Goal: Task Accomplishment & Management: Manage account settings

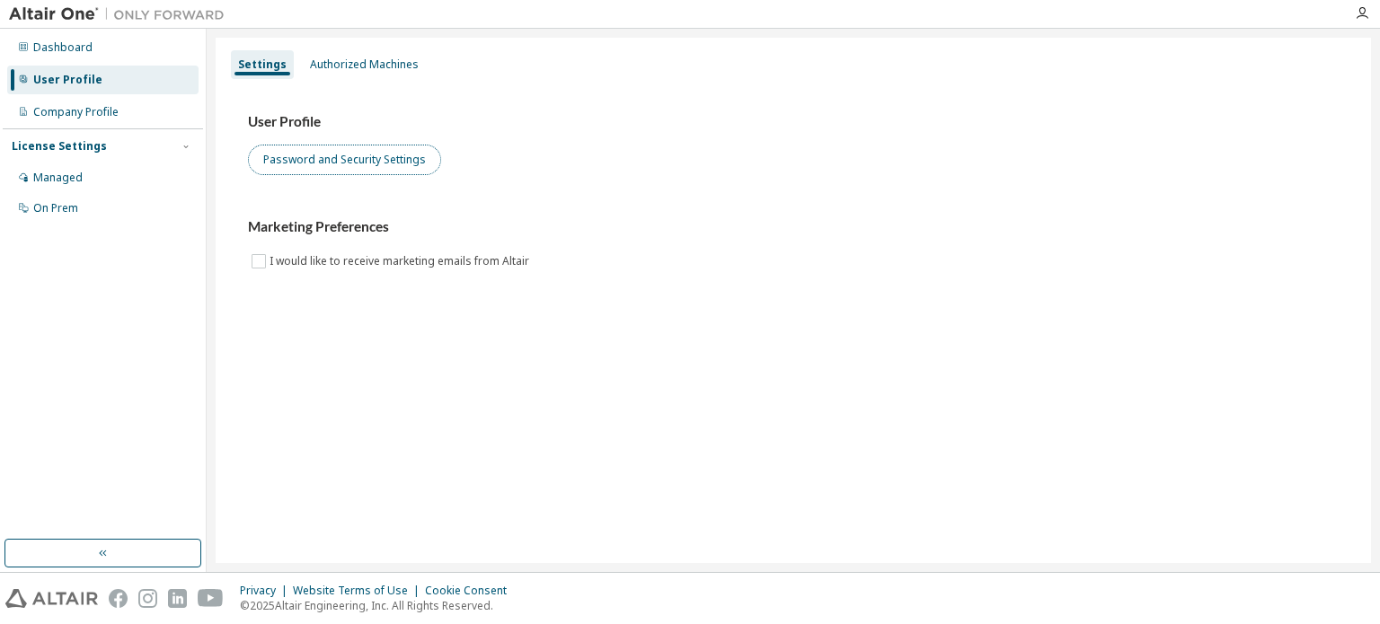
click at [311, 156] on button "Password and Security Settings" at bounding box center [344, 160] width 193 height 31
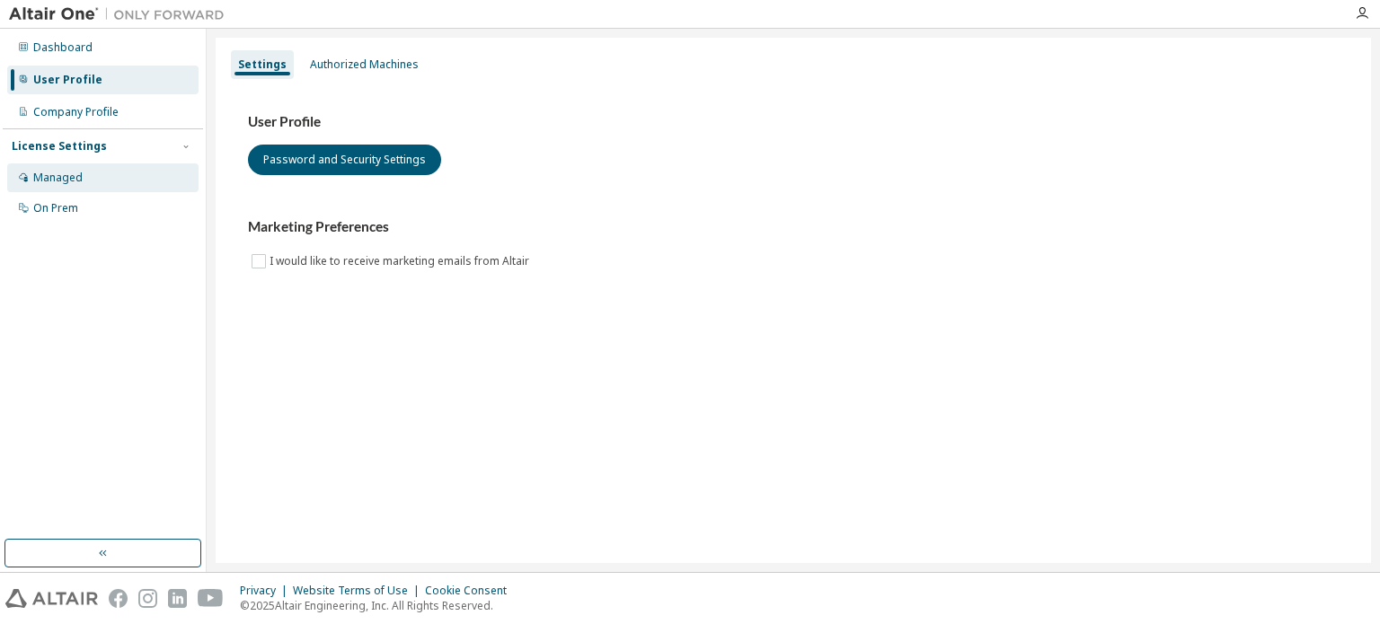
click at [61, 184] on div "Managed" at bounding box center [57, 178] width 49 height 14
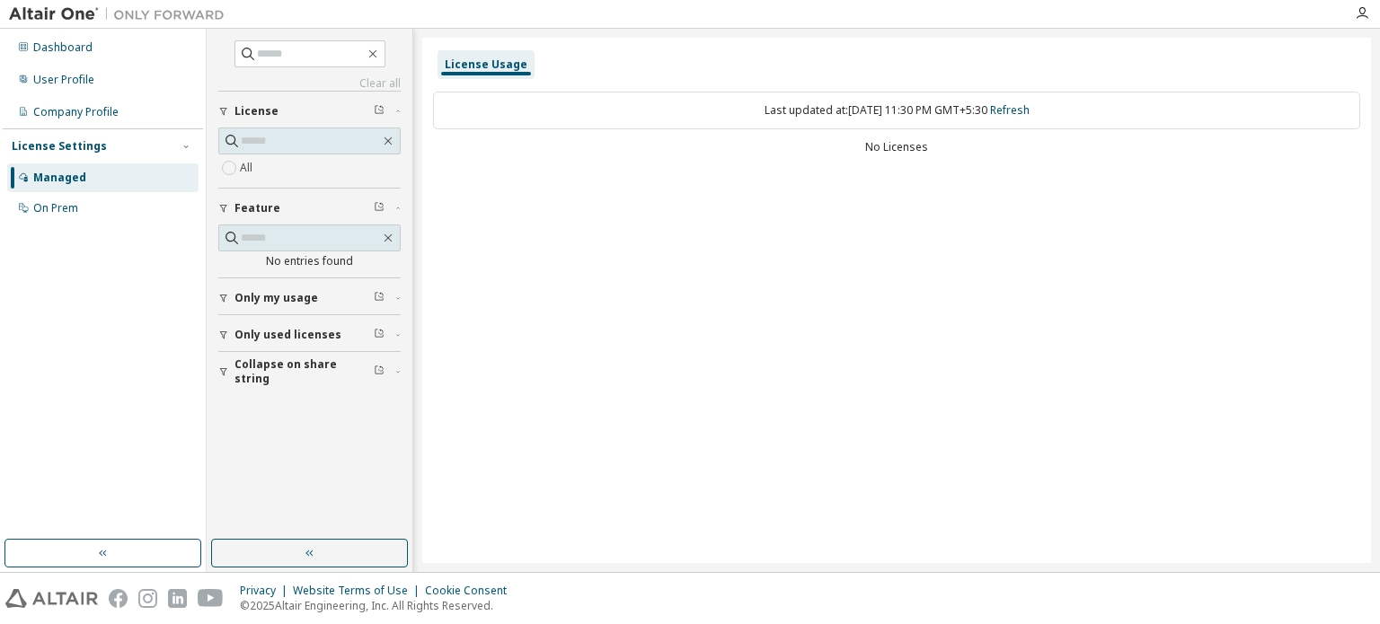
click at [256, 336] on span "Only used licenses" at bounding box center [287, 335] width 107 height 14
click at [254, 291] on span "Only my usage" at bounding box center [276, 298] width 84 height 14
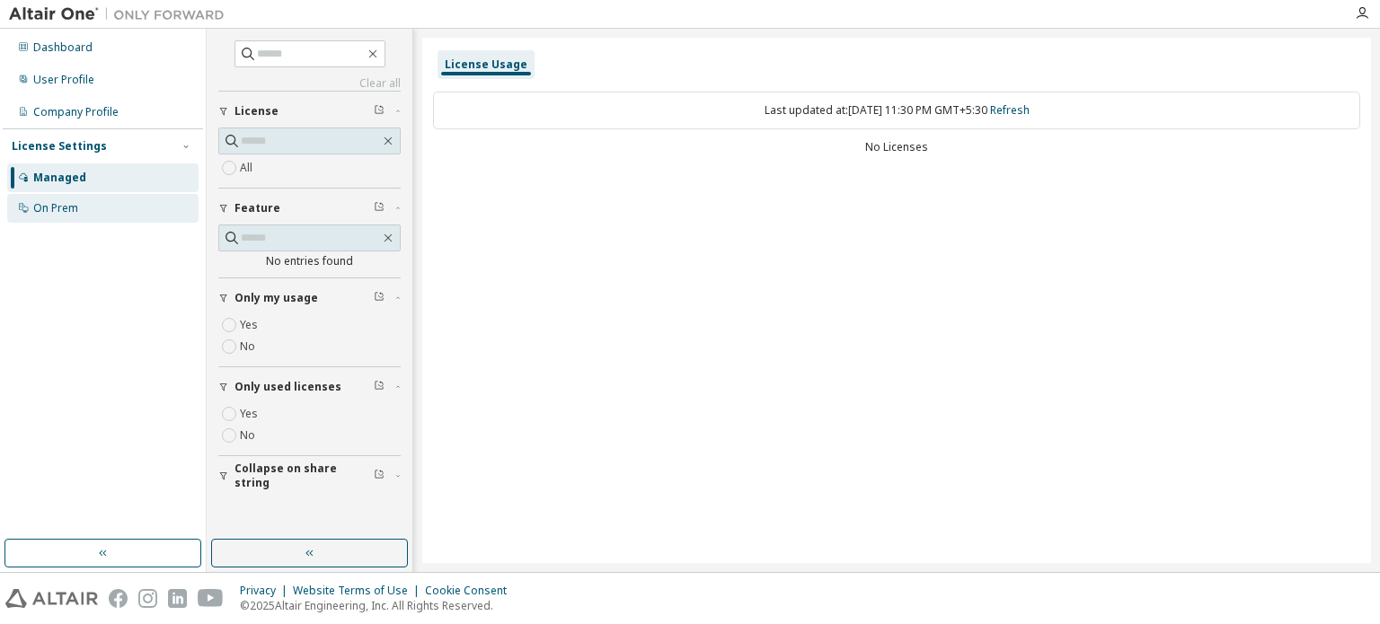
click at [52, 207] on div "On Prem" at bounding box center [55, 208] width 45 height 14
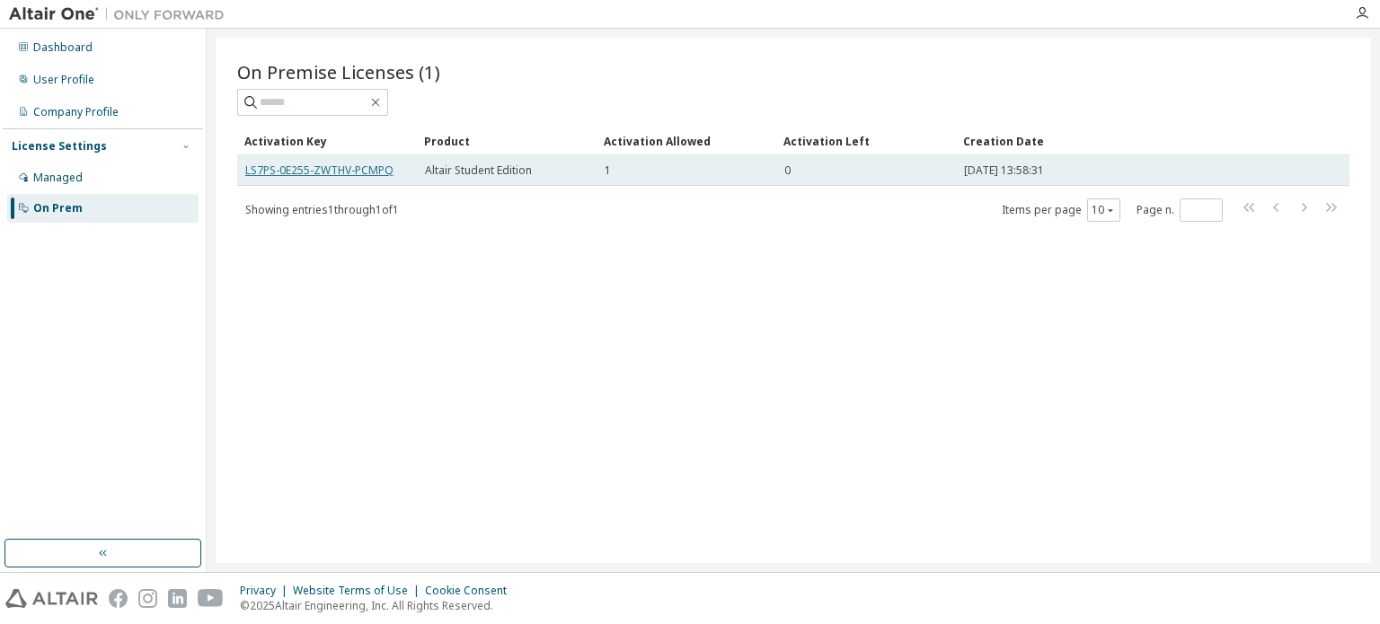
click at [341, 175] on link "LS7PS-0E255-ZWTHV-PCMPQ" at bounding box center [319, 170] width 148 height 15
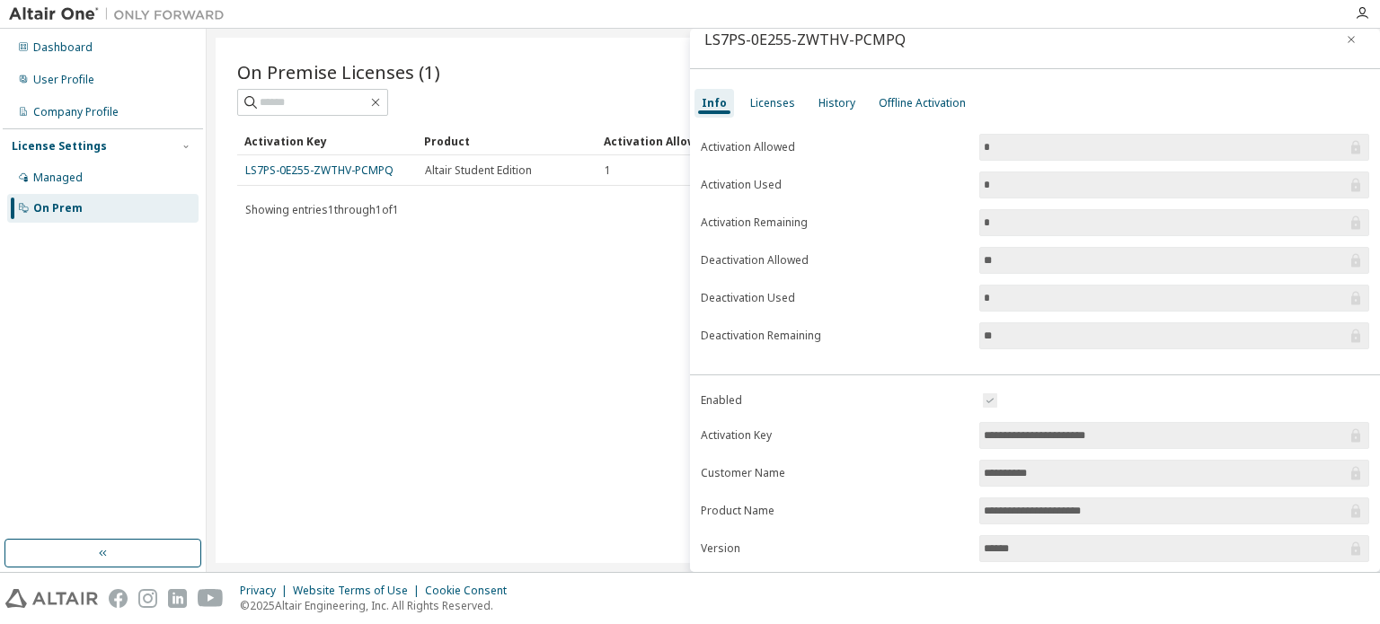
scroll to position [17, 0]
click at [776, 103] on div "Licenses" at bounding box center [772, 104] width 45 height 14
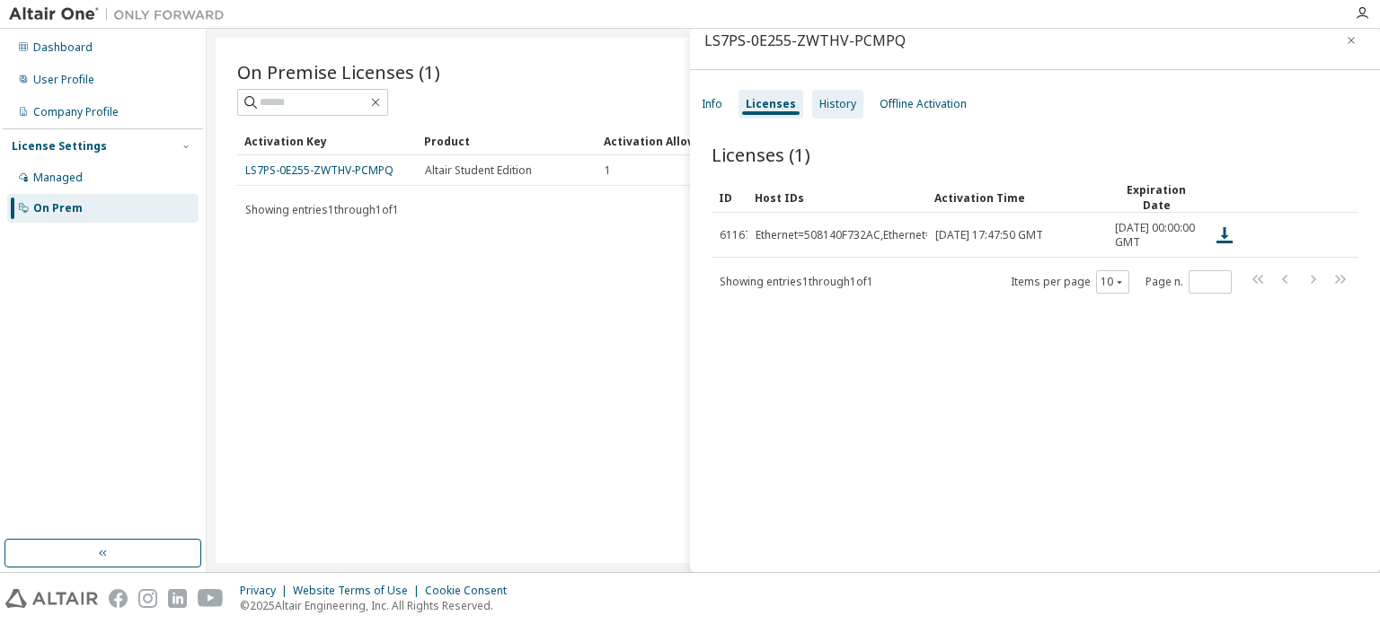
click at [819, 112] on div "History" at bounding box center [837, 104] width 51 height 29
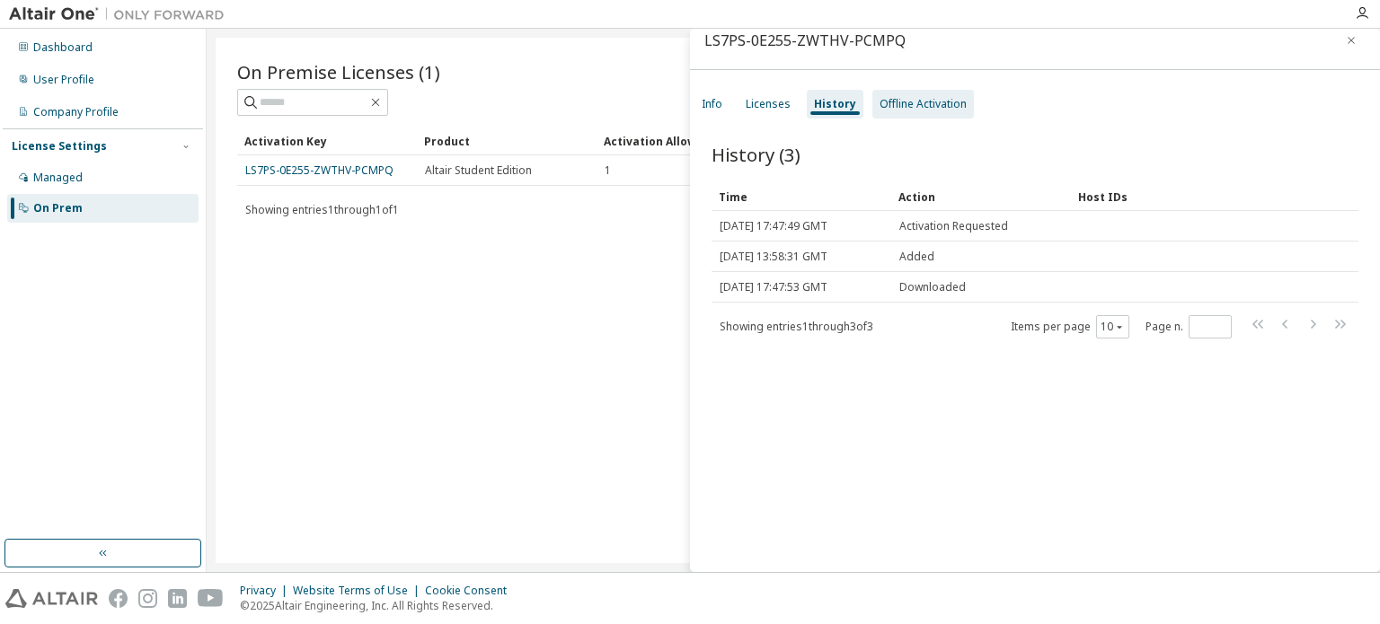
click at [905, 110] on div "Offline Activation" at bounding box center [922, 104] width 87 height 14
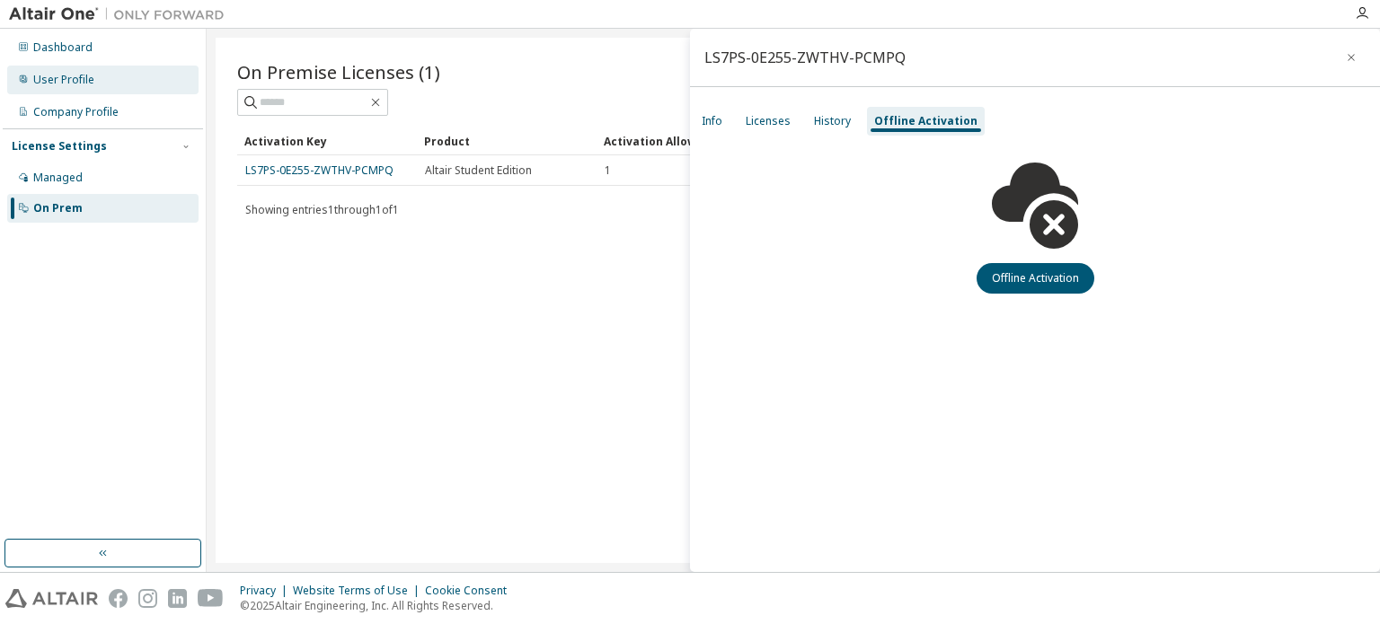
click at [83, 91] on div "User Profile" at bounding box center [102, 80] width 191 height 29
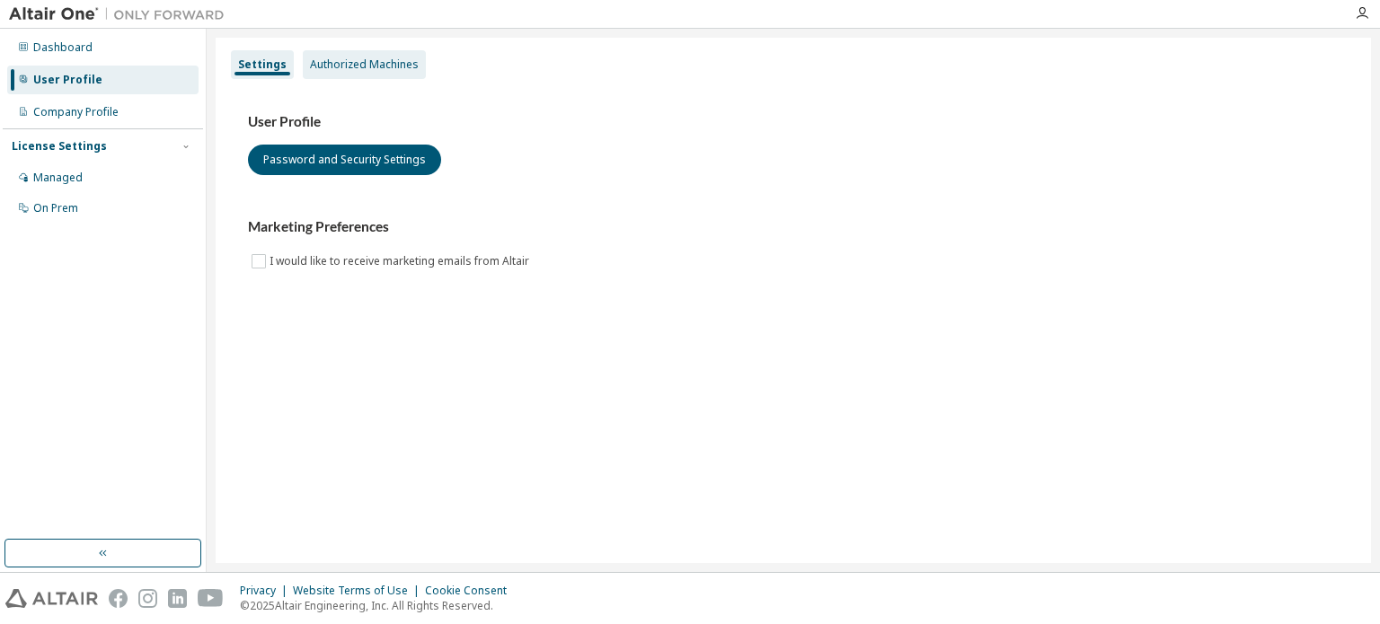
click at [361, 66] on div "Authorized Machines" at bounding box center [364, 64] width 109 height 14
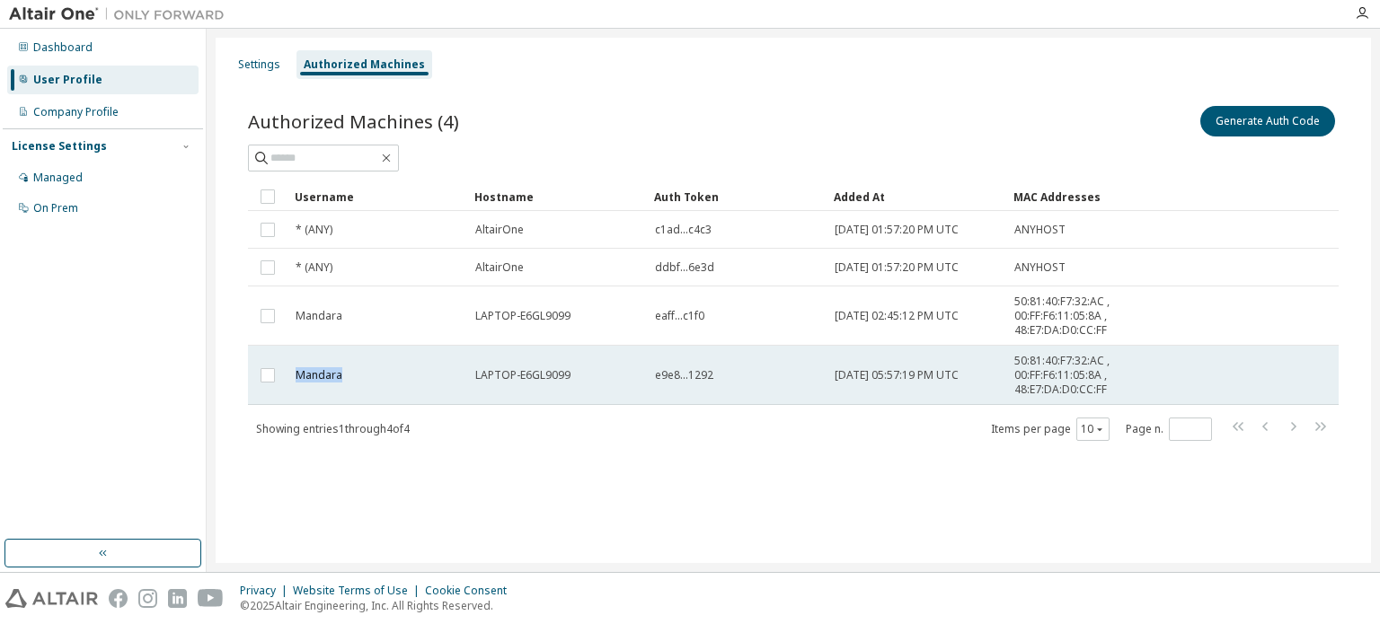
drag, startPoint x: 345, startPoint y: 378, endPoint x: 295, endPoint y: 379, distance: 50.3
click at [295, 379] on td "Mandara" at bounding box center [377, 375] width 180 height 59
drag, startPoint x: 568, startPoint y: 374, endPoint x: 474, endPoint y: 378, distance: 93.5
click at [475, 378] on span "LAPTOP-E6GL9099" at bounding box center [522, 375] width 95 height 14
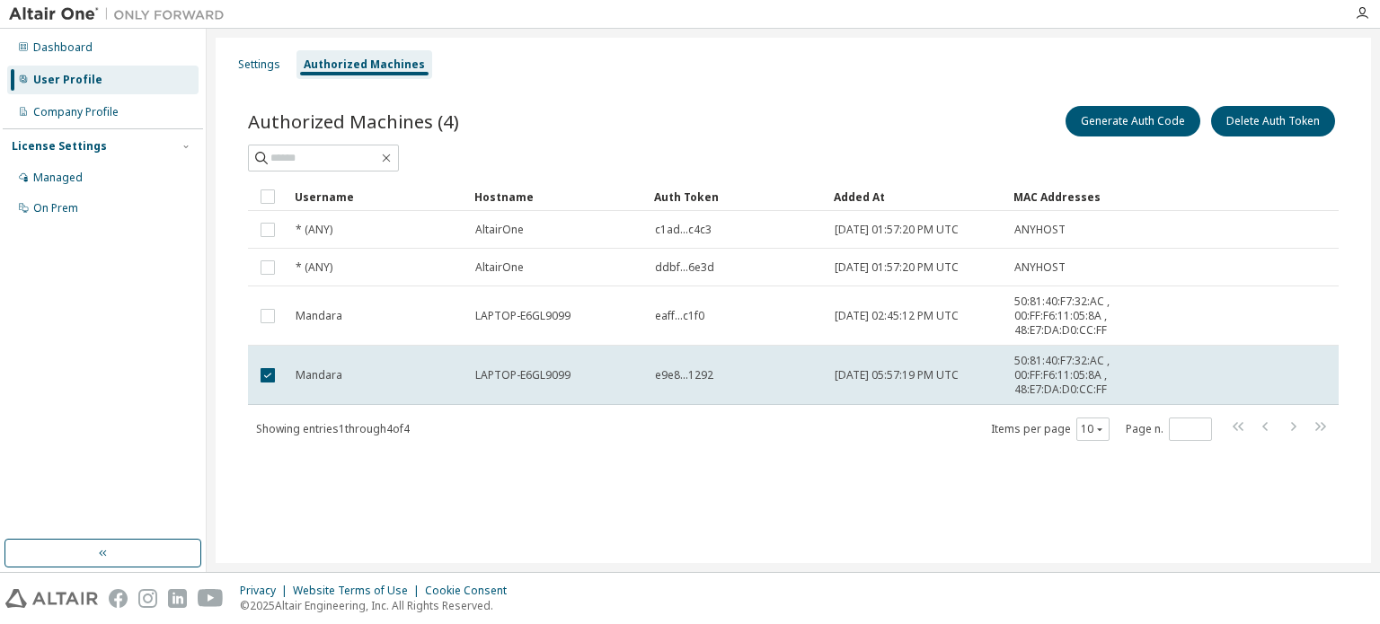
click at [475, 378] on span "LAPTOP-E6GL9099" at bounding box center [522, 375] width 95 height 14
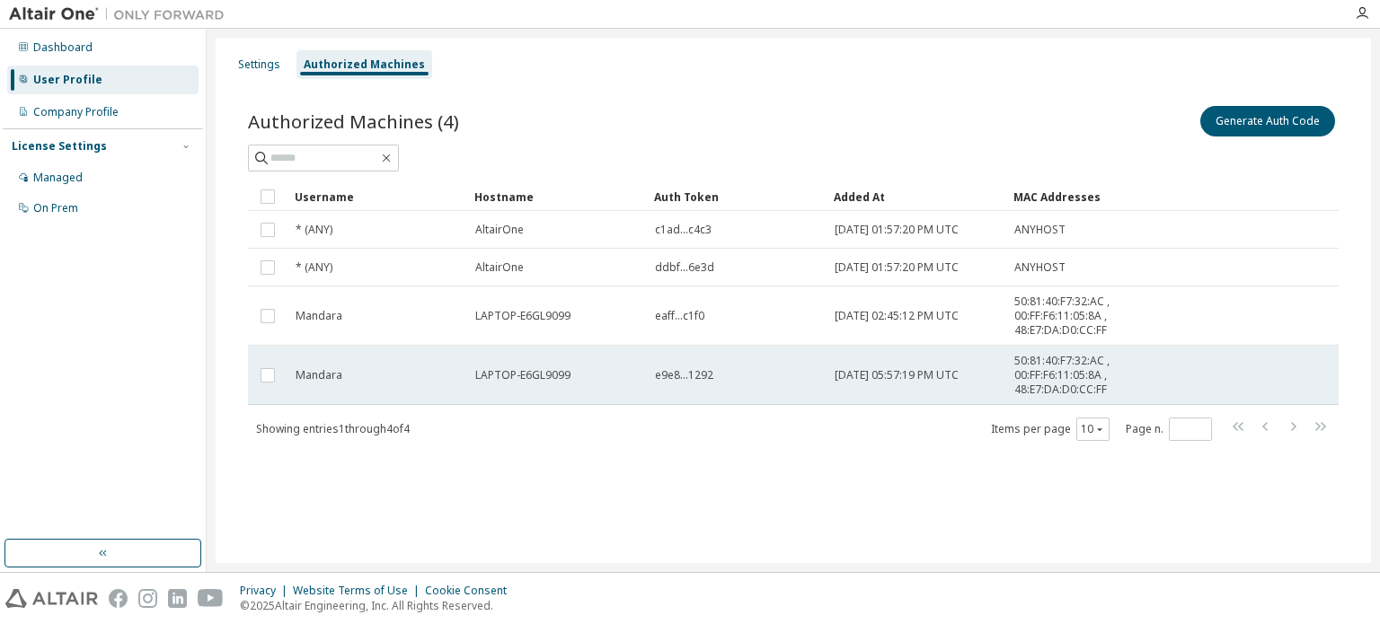
click at [477, 376] on span "LAPTOP-E6GL9099" at bounding box center [522, 375] width 95 height 14
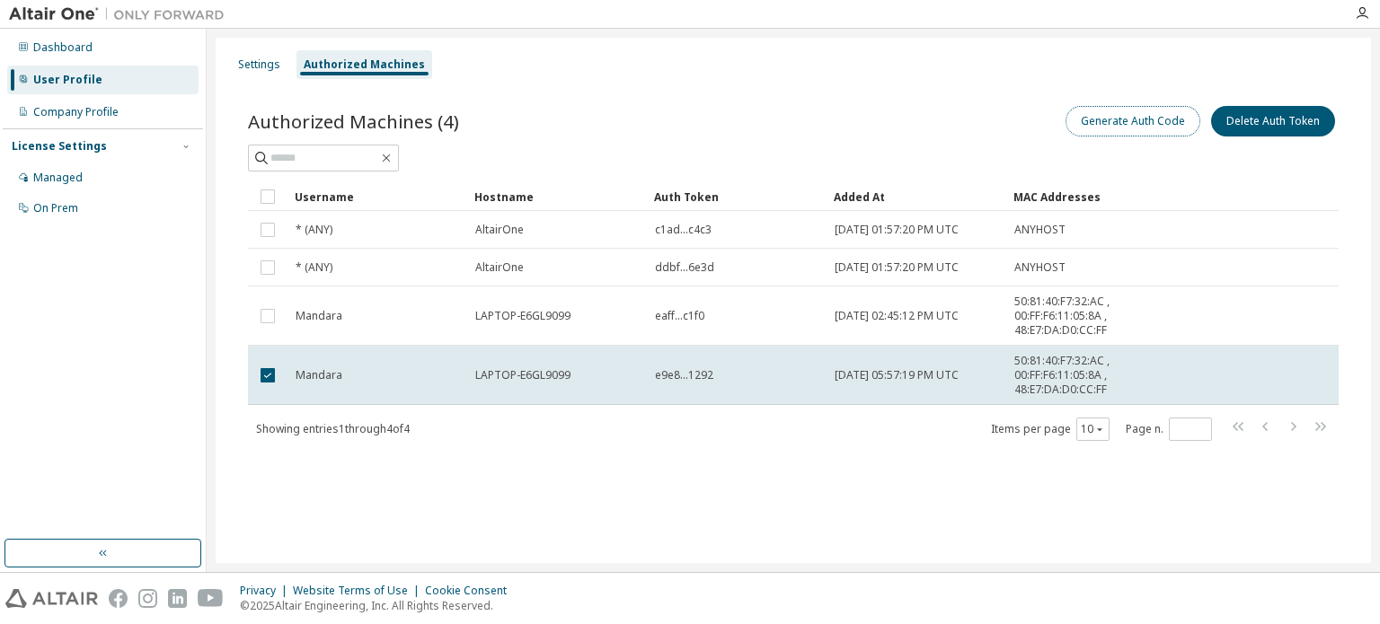
click at [1119, 119] on button "Generate Auth Code" at bounding box center [1132, 121] width 135 height 31
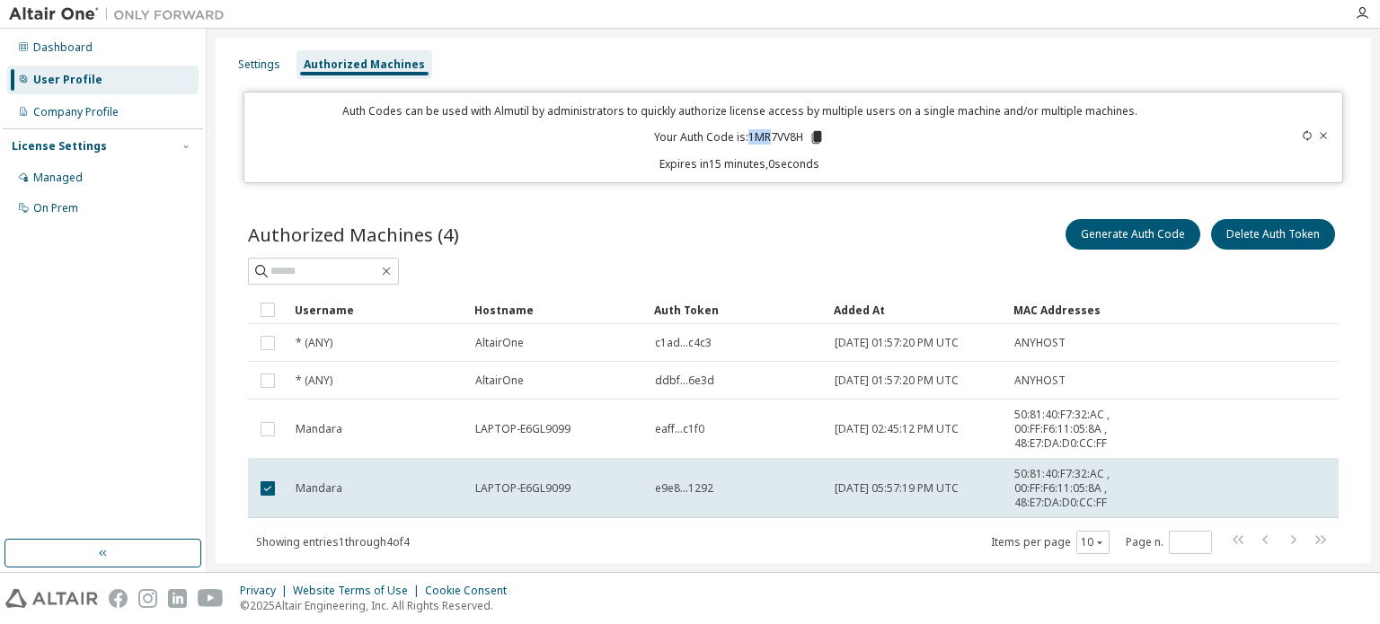
drag, startPoint x: 746, startPoint y: 138, endPoint x: 765, endPoint y: 137, distance: 19.8
click at [765, 137] on p "Your Auth Code is: 1MR7VV8H" at bounding box center [739, 137] width 171 height 16
click at [816, 136] on icon at bounding box center [817, 137] width 10 height 13
